Goal: Information Seeking & Learning: Understand process/instructions

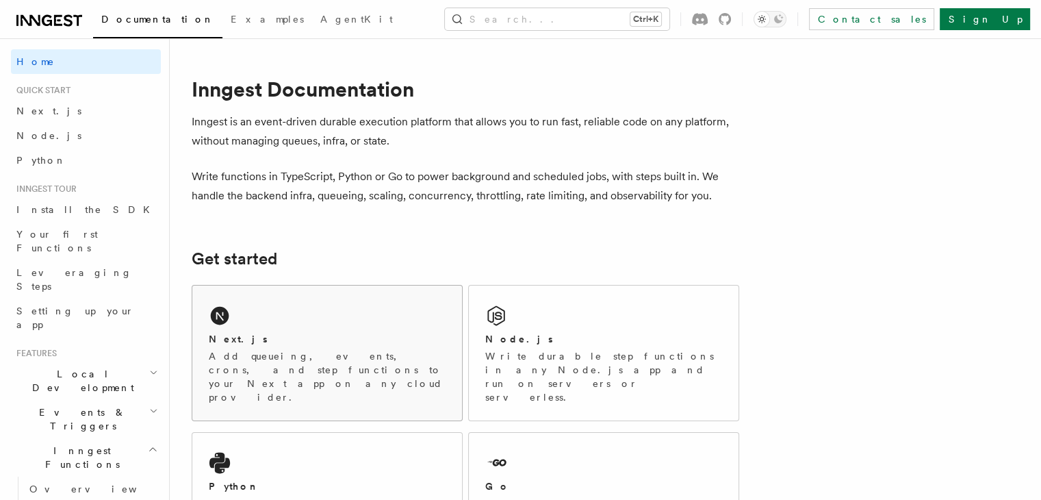
click at [289, 346] on div "Next.js Add queueing, events, crons, and step functions to your Next app on any…" at bounding box center [327, 368] width 237 height 72
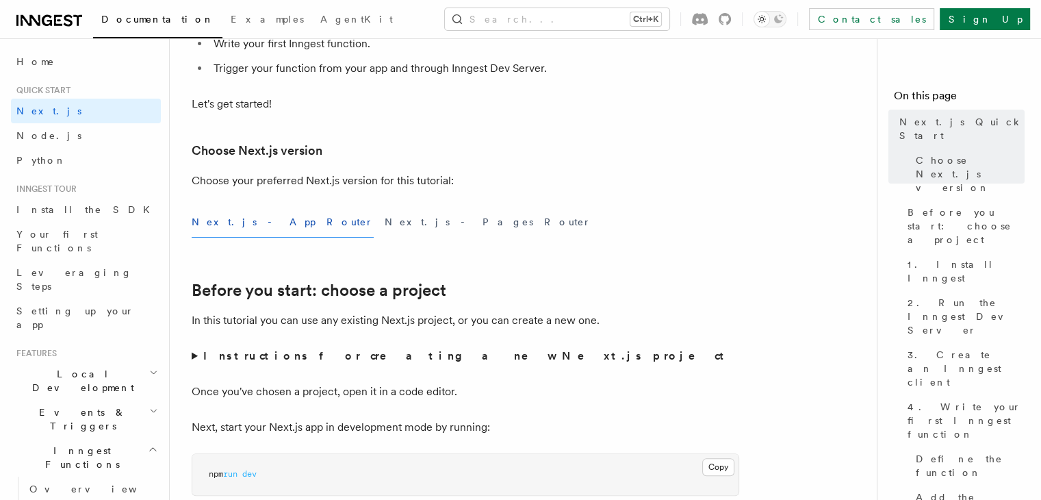
scroll to position [246, 0]
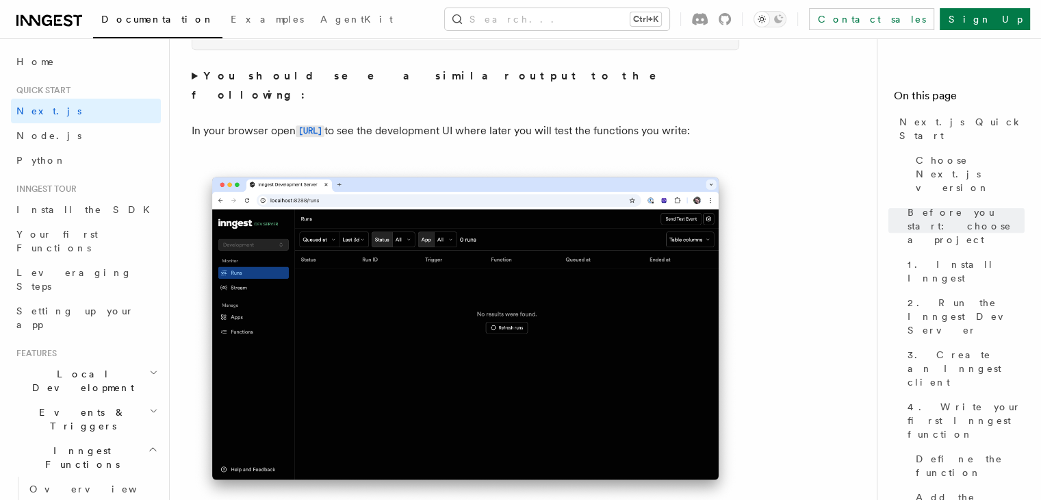
click at [408, 291] on img at bounding box center [465, 335] width 547 height 344
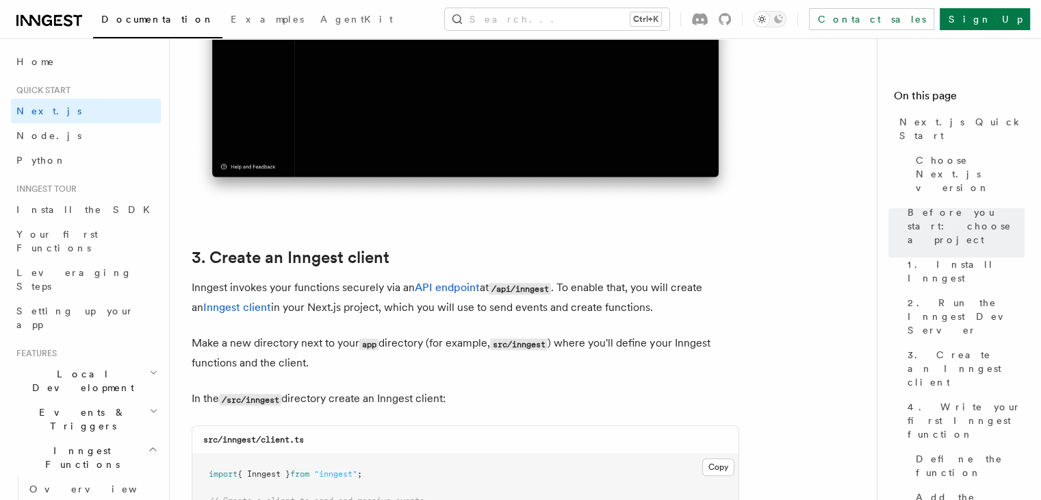
click at [408, 291] on p "Inngest invokes your functions securely via an API endpoint at /api/inngest . T…" at bounding box center [465, 297] width 547 height 39
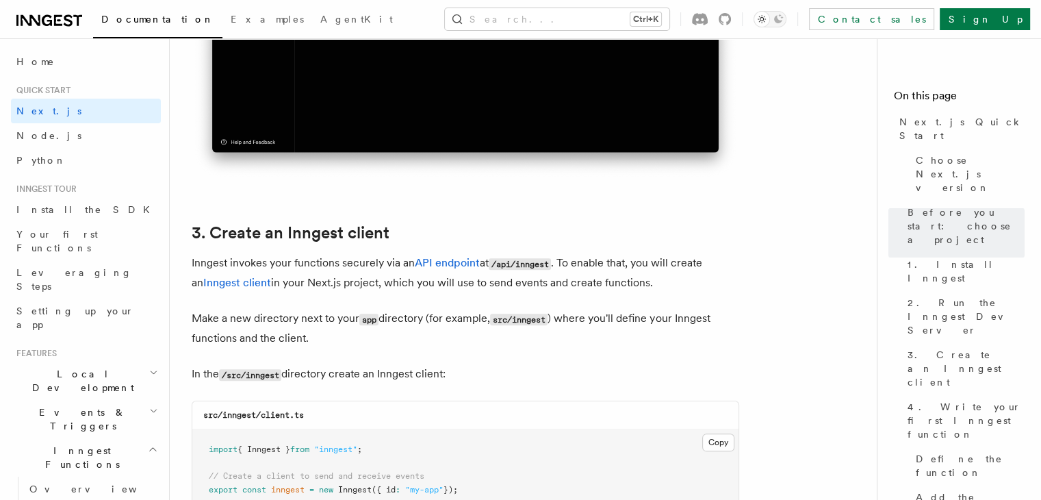
scroll to position [1451, 0]
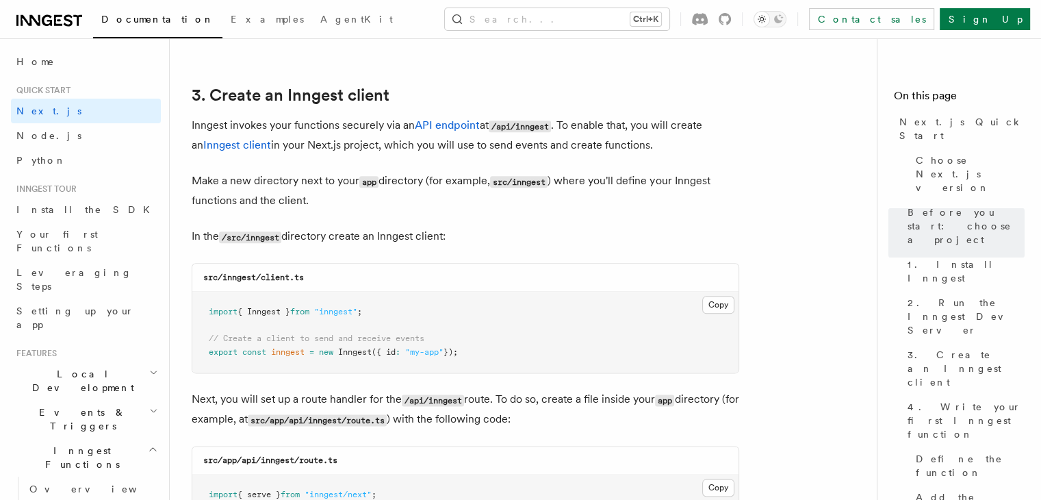
scroll to position [1587, 0]
click at [708, 300] on button "Copy Copied" at bounding box center [718, 303] width 32 height 18
click at [723, 302] on button "Copy Copied" at bounding box center [718, 303] width 32 height 18
